Goal: Task Accomplishment & Management: Complete application form

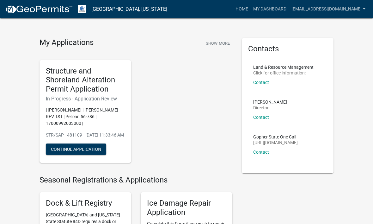
scroll to position [8, 0]
click at [89, 150] on button "Continue Application" at bounding box center [76, 148] width 60 height 11
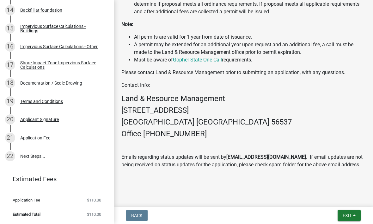
scroll to position [354, 0]
click at [33, 153] on link "22 Next Steps..." at bounding box center [57, 156] width 114 height 18
click at [37, 156] on link "22 Next Steps..." at bounding box center [57, 156] width 114 height 18
click at [348, 213] on span "Exit" at bounding box center [347, 215] width 9 height 5
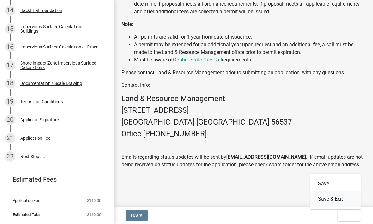
click at [331, 198] on button "Save & Exit" at bounding box center [336, 198] width 51 height 15
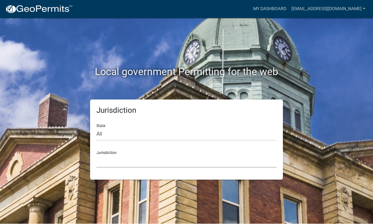
click at [134, 159] on select "[GEOGRAPHIC_DATA], [US_STATE] [GEOGRAPHIC_DATA], [US_STATE][PERSON_NAME][GEOGRA…" at bounding box center [186, 161] width 180 height 13
click at [110, 134] on select "All [US_STATE] [US_STATE] [US_STATE] [US_STATE] [US_STATE] [US_STATE] [US_STATE…" at bounding box center [186, 134] width 180 height 13
click at [126, 135] on select "All [US_STATE] [US_STATE] [US_STATE] [US_STATE] [US_STATE] [US_STATE] [US_STATE…" at bounding box center [186, 134] width 180 height 13
select select "[US_STATE]"
click at [114, 162] on select "[GEOGRAPHIC_DATA], [US_STATE] [GEOGRAPHIC_DATA], [US_STATE] [GEOGRAPHIC_DATA], …" at bounding box center [186, 161] width 180 height 13
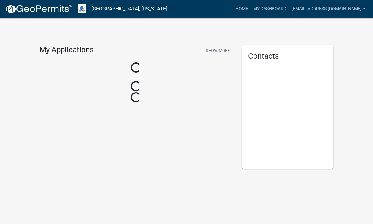
scroll to position [0, 0]
